Goal: Navigation & Orientation: Find specific page/section

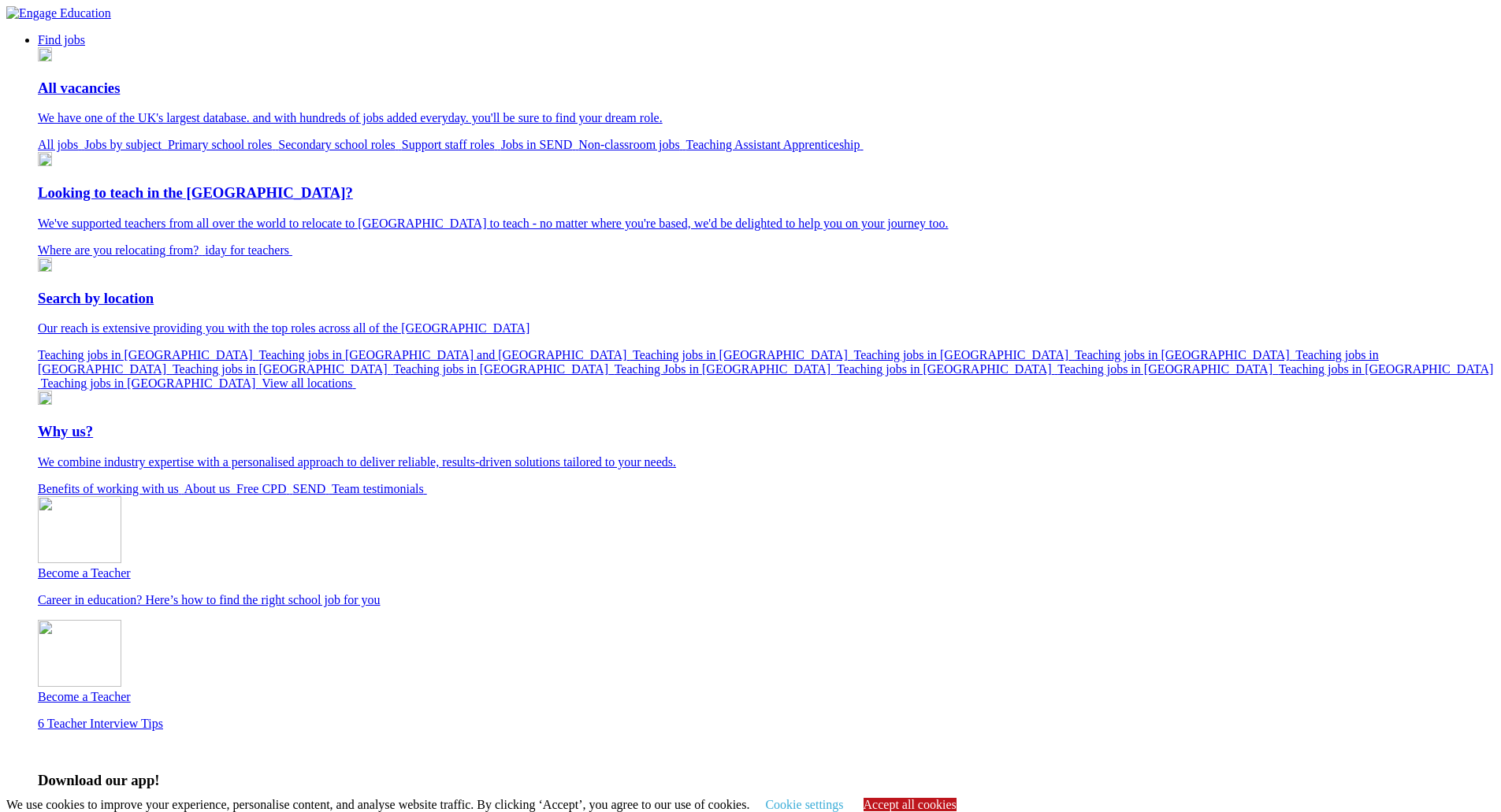
click at [933, 798] on link "Accept all cookies" at bounding box center [910, 805] width 93 height 13
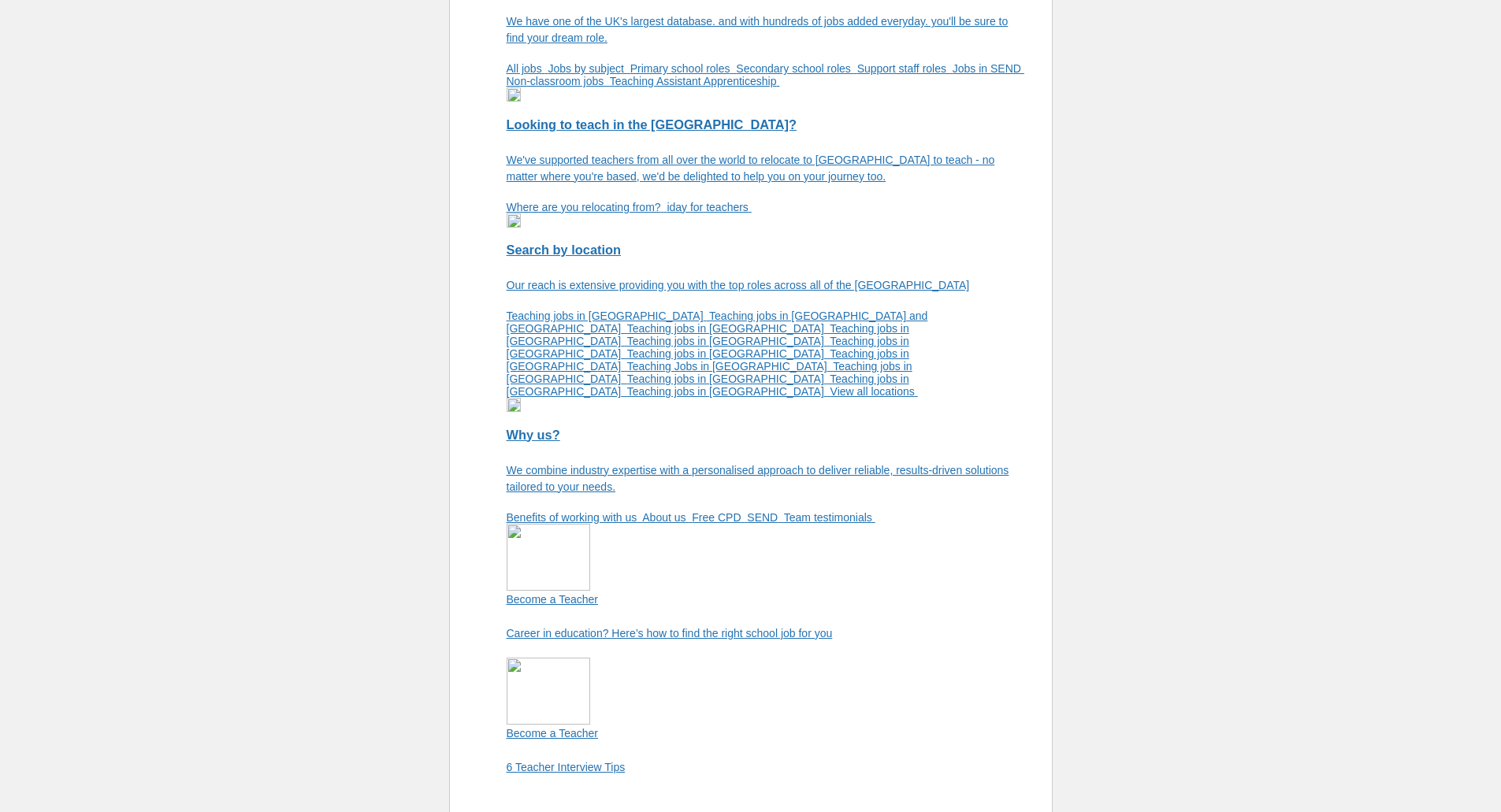
scroll to position [171, 0]
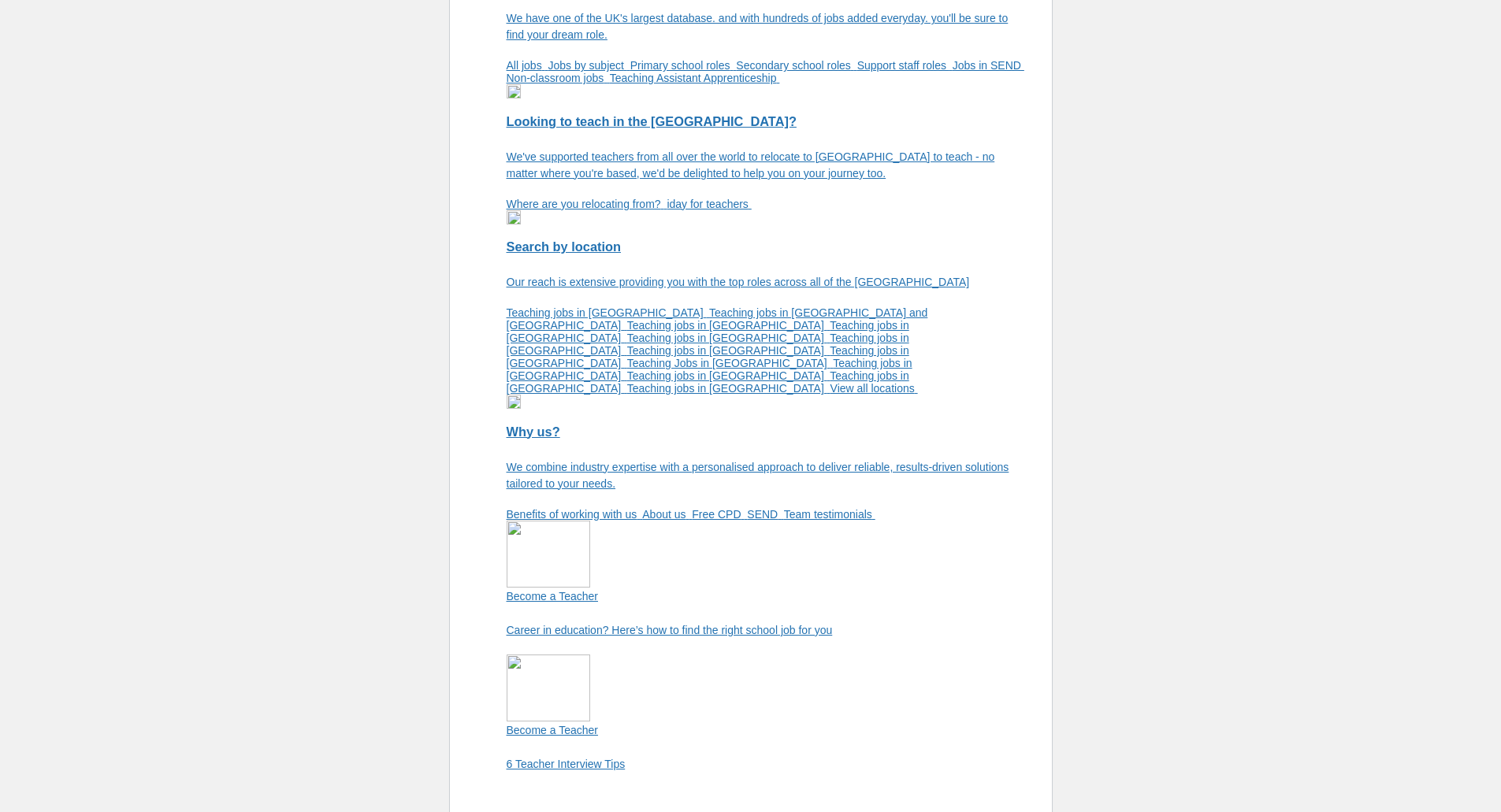
drag, startPoint x: 901, startPoint y: 665, endPoint x: 1048, endPoint y: 668, distance: 147.0
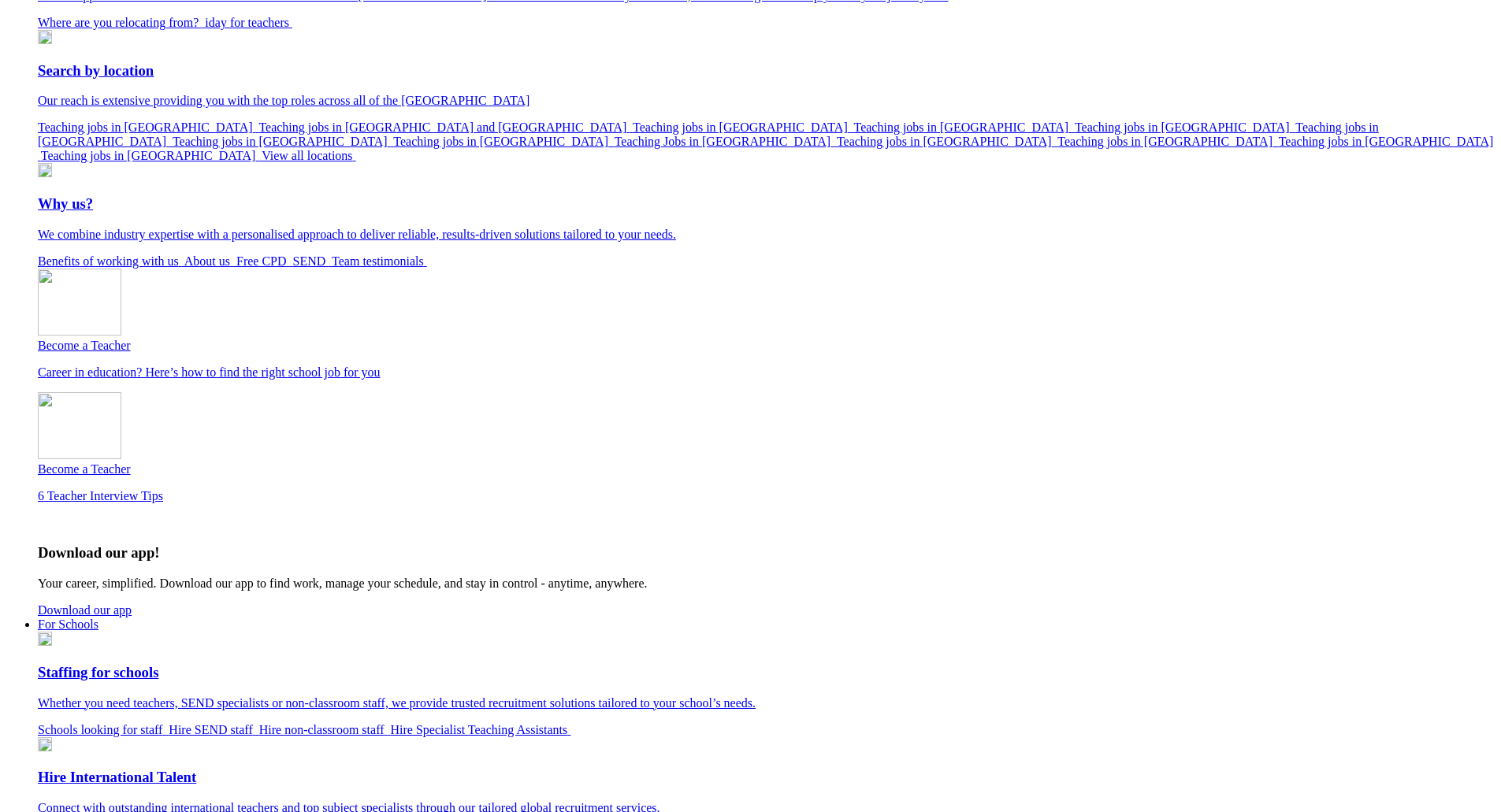
scroll to position [472, 0]
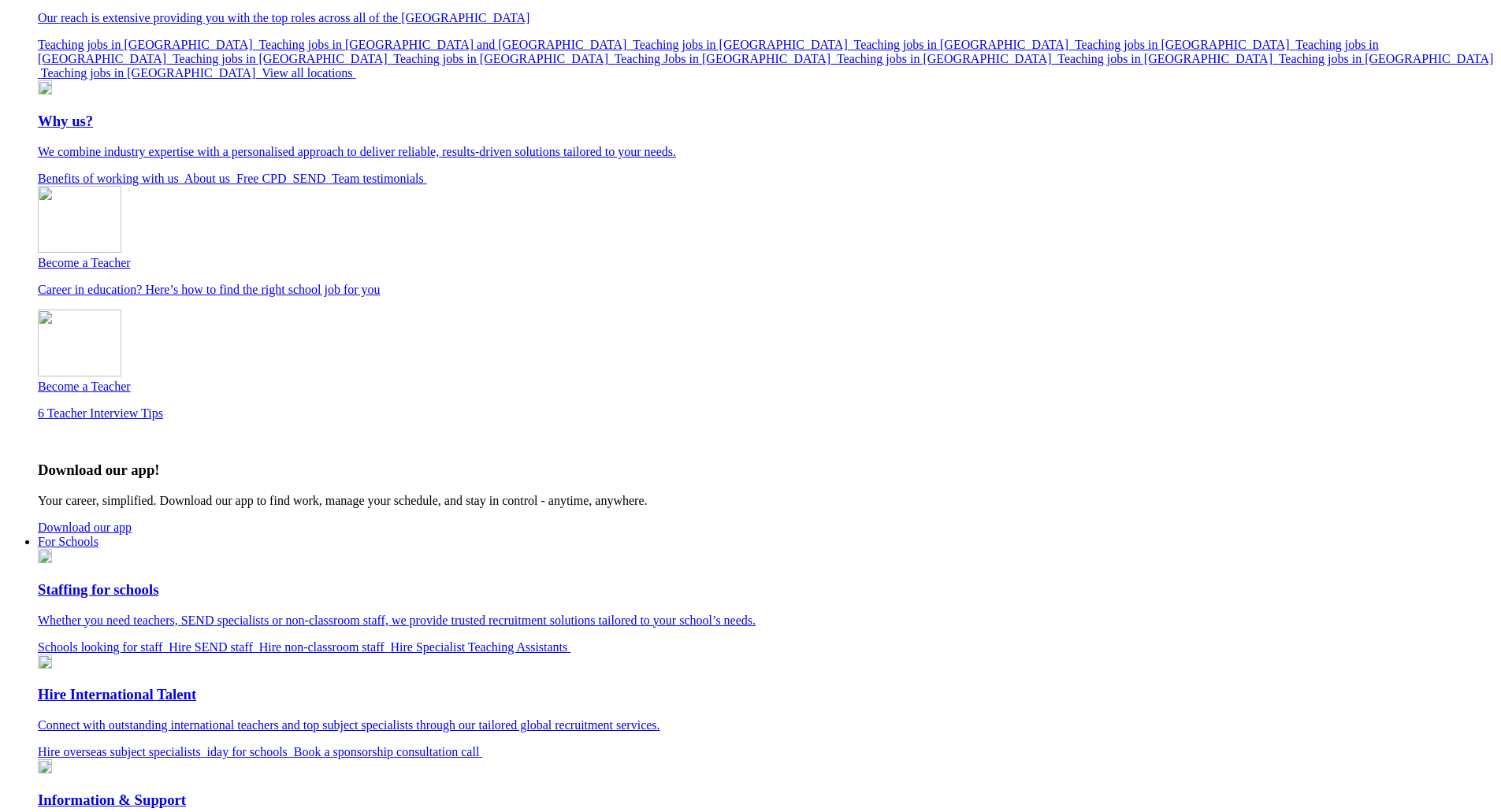
scroll to position [278, 0]
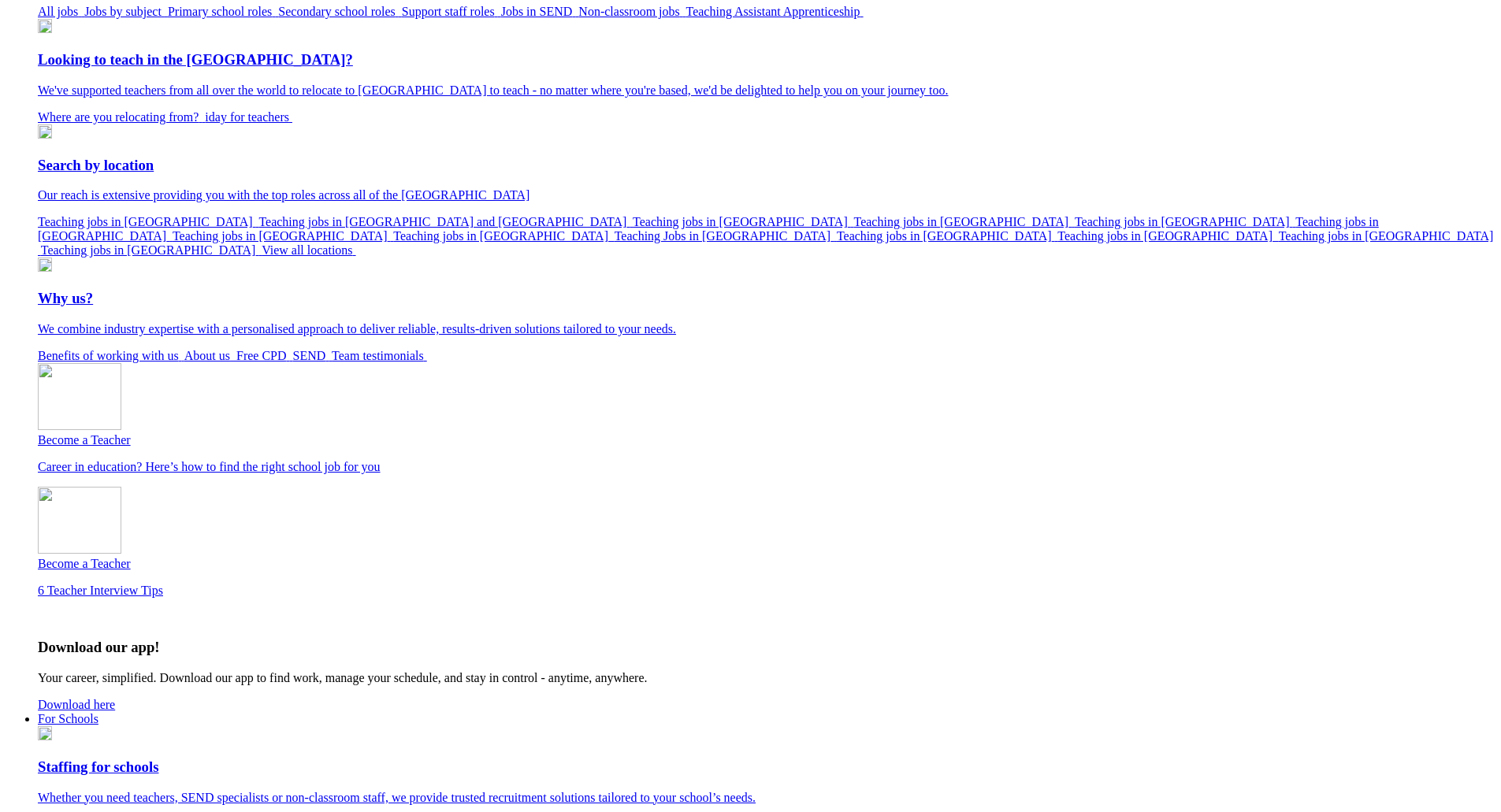
scroll to position [158, 0]
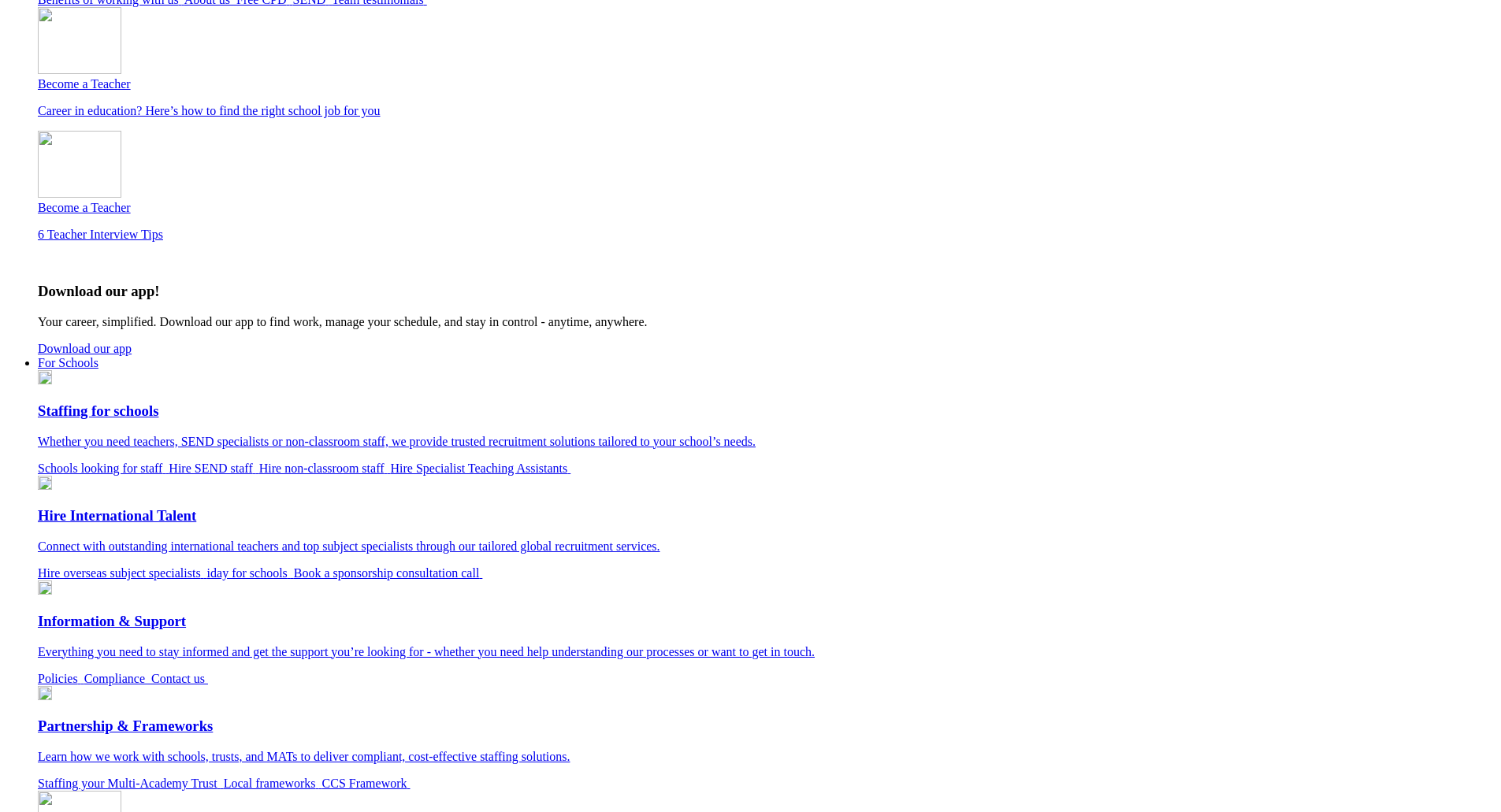
scroll to position [552, 0]
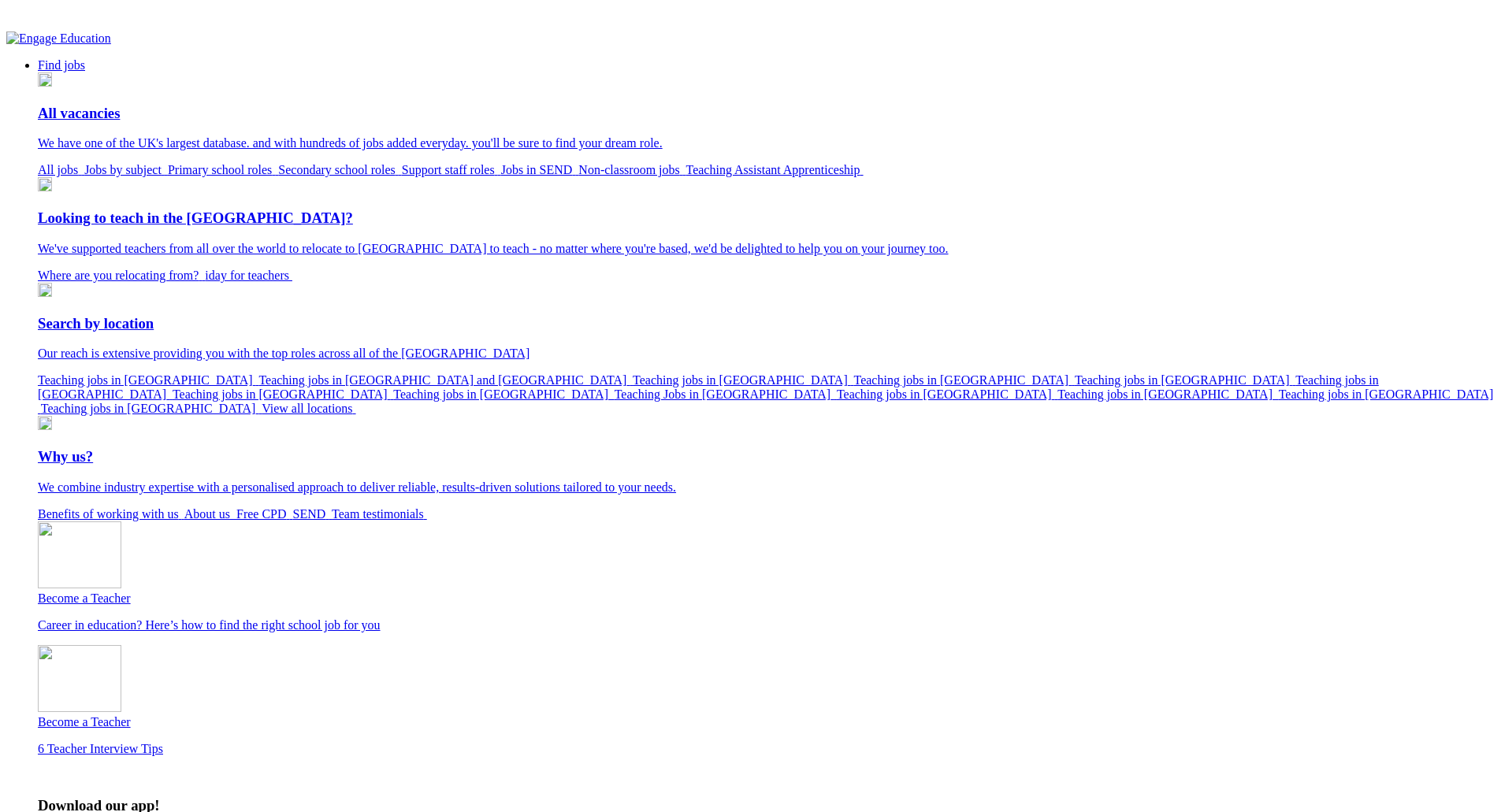
scroll to position [26, 0]
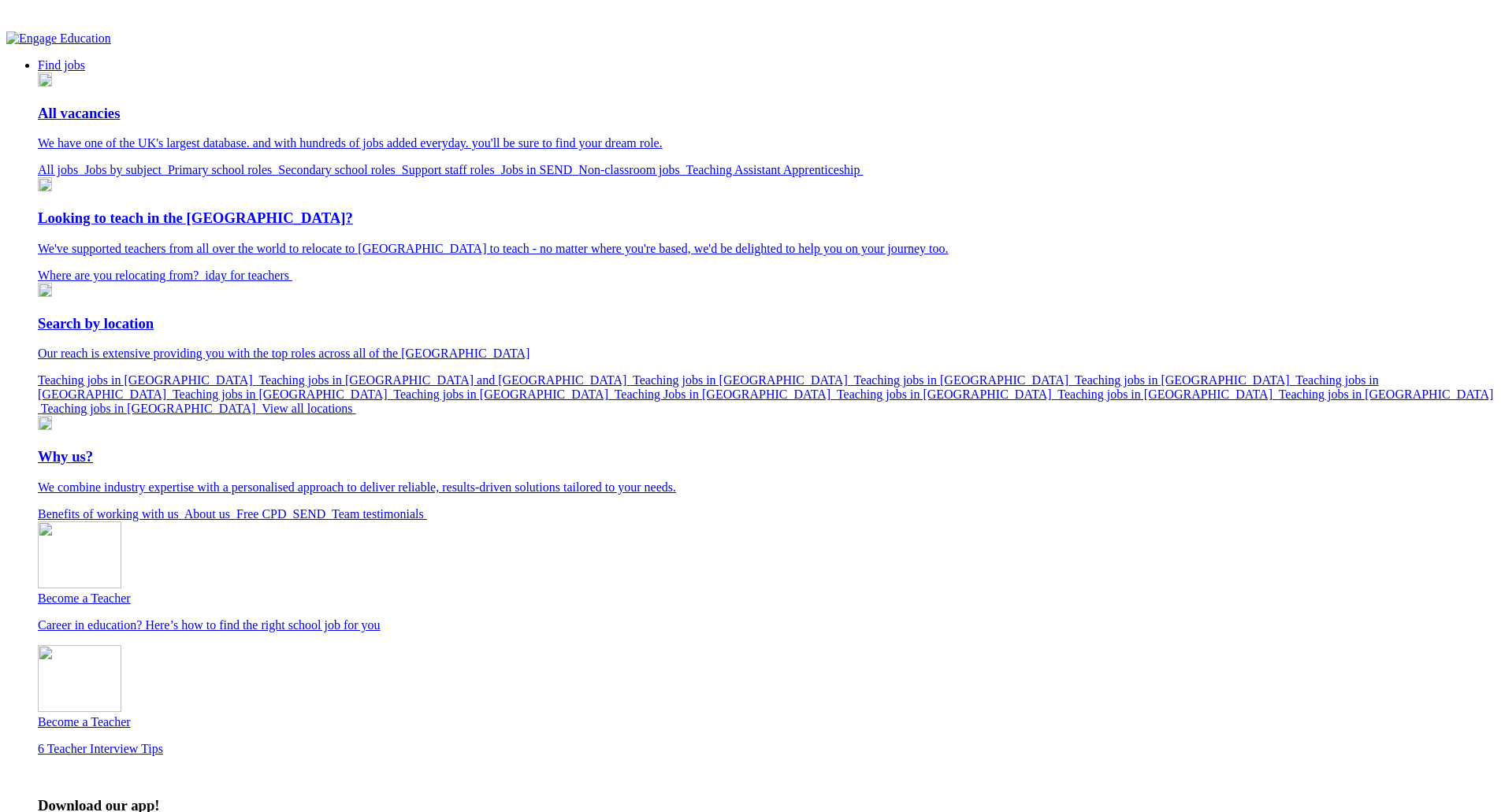
drag, startPoint x: 1047, startPoint y: 181, endPoint x: 1040, endPoint y: 175, distance: 9.2
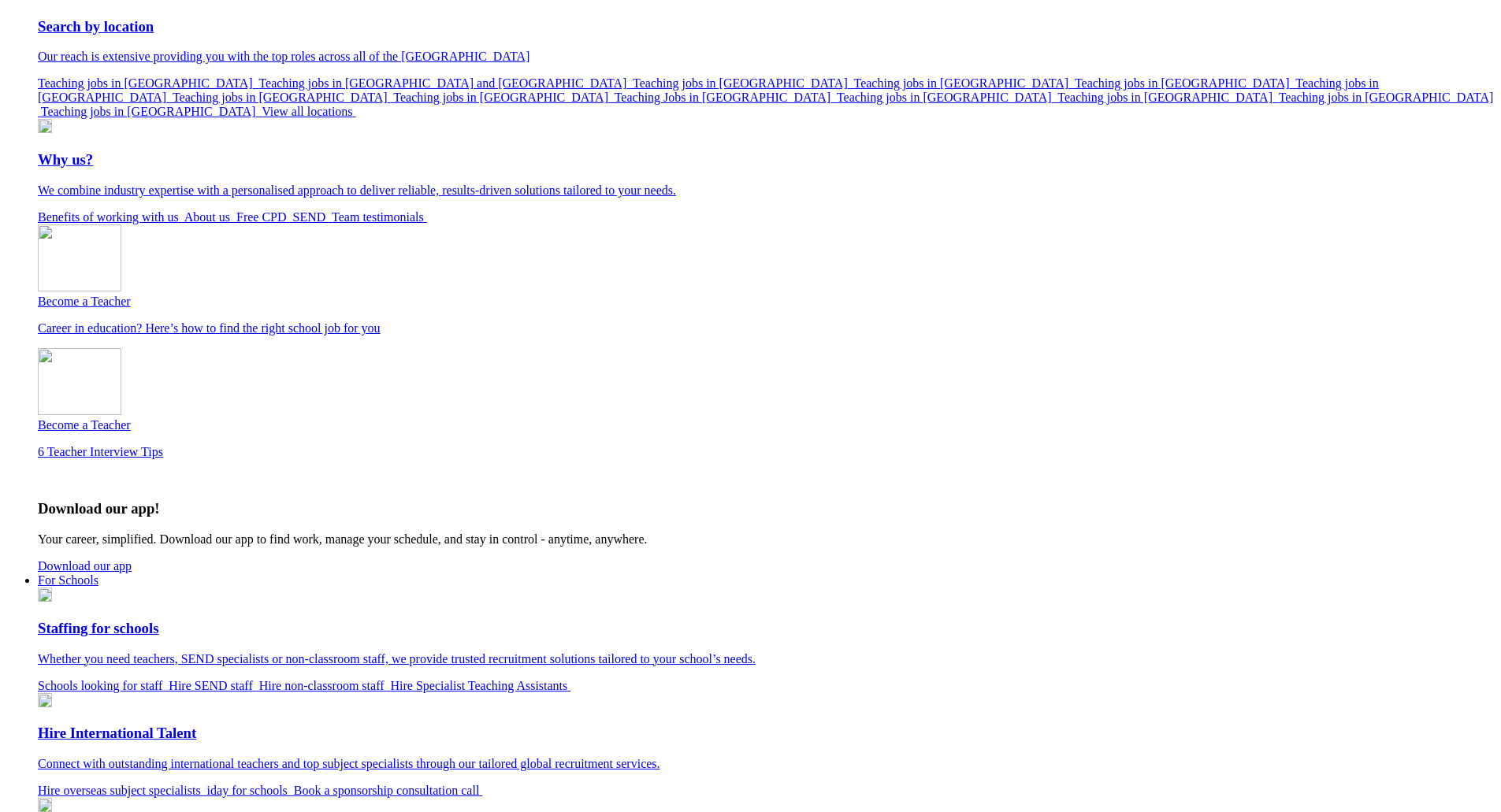
scroll to position [552, 0]
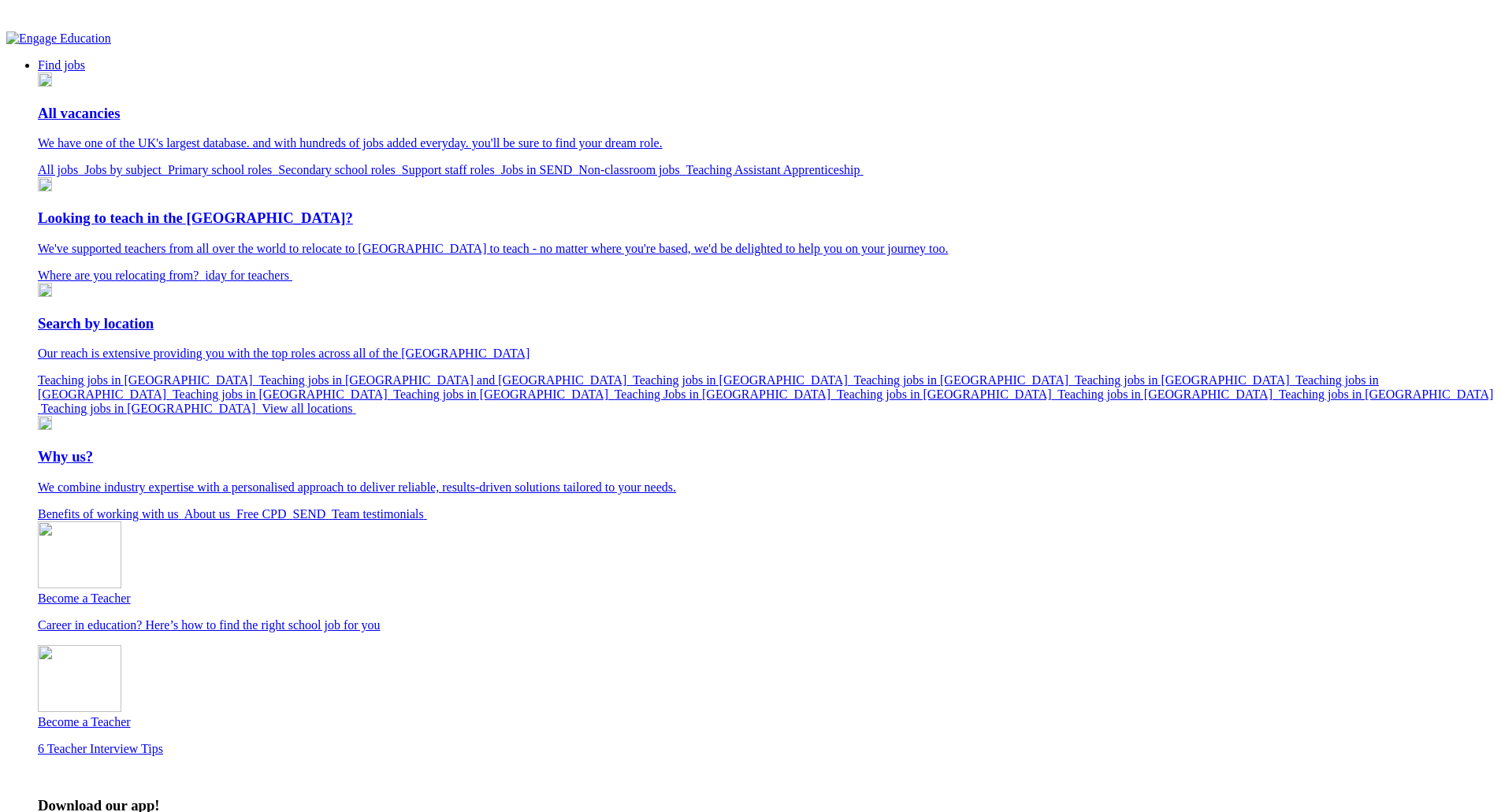
drag, startPoint x: 625, startPoint y: 275, endPoint x: 1272, endPoint y: 620, distance: 733.2
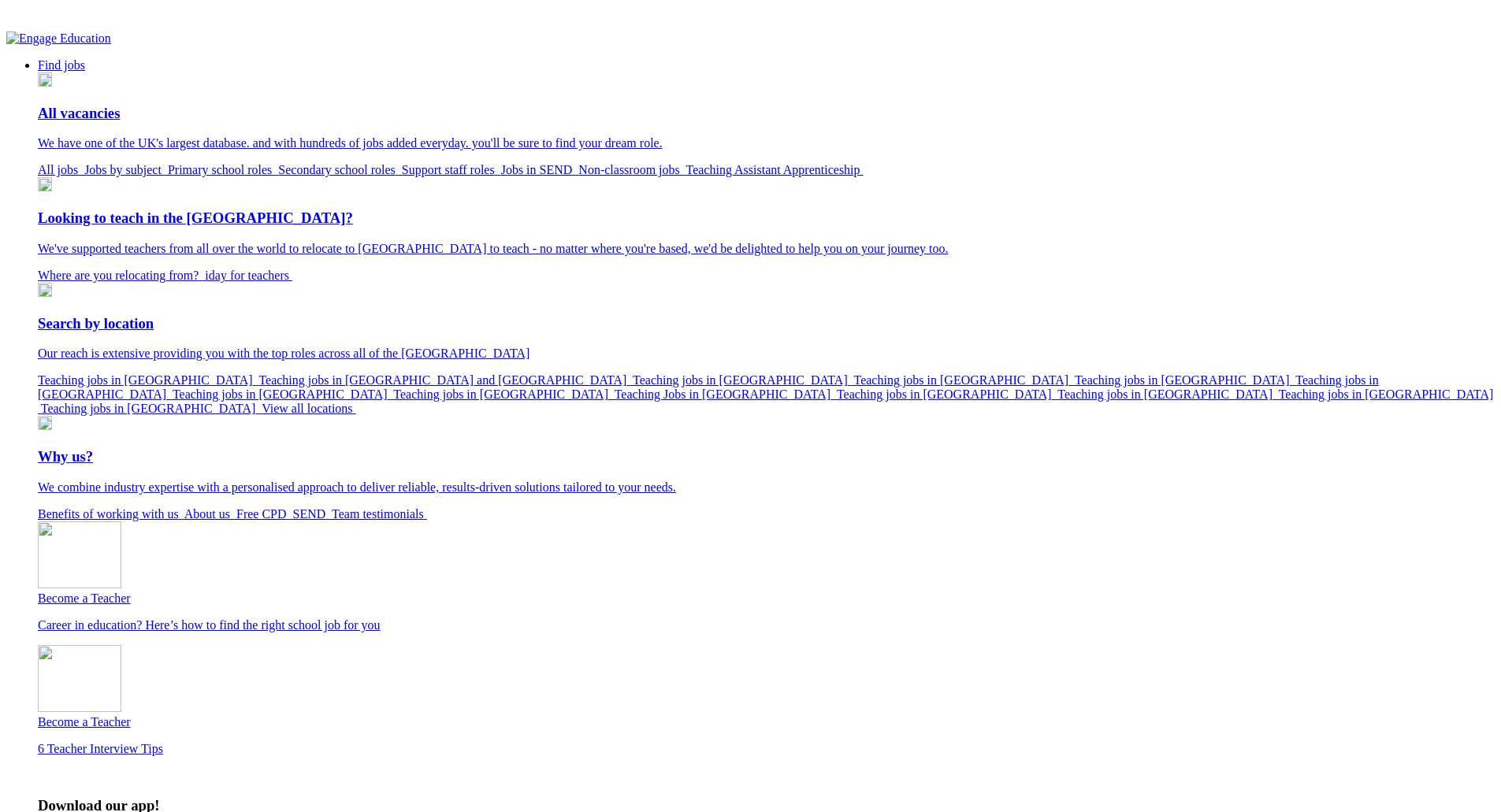
scroll to position [315, 0]
